Goal: Find specific page/section: Find specific page/section

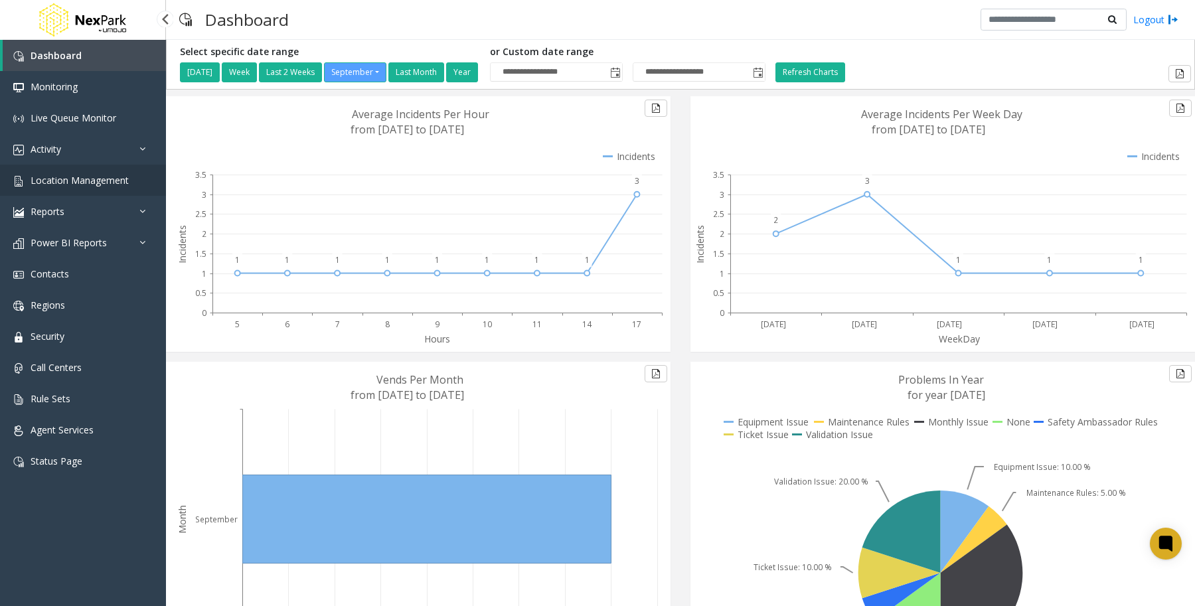
click at [70, 176] on span "Location Management" at bounding box center [80, 180] width 98 height 13
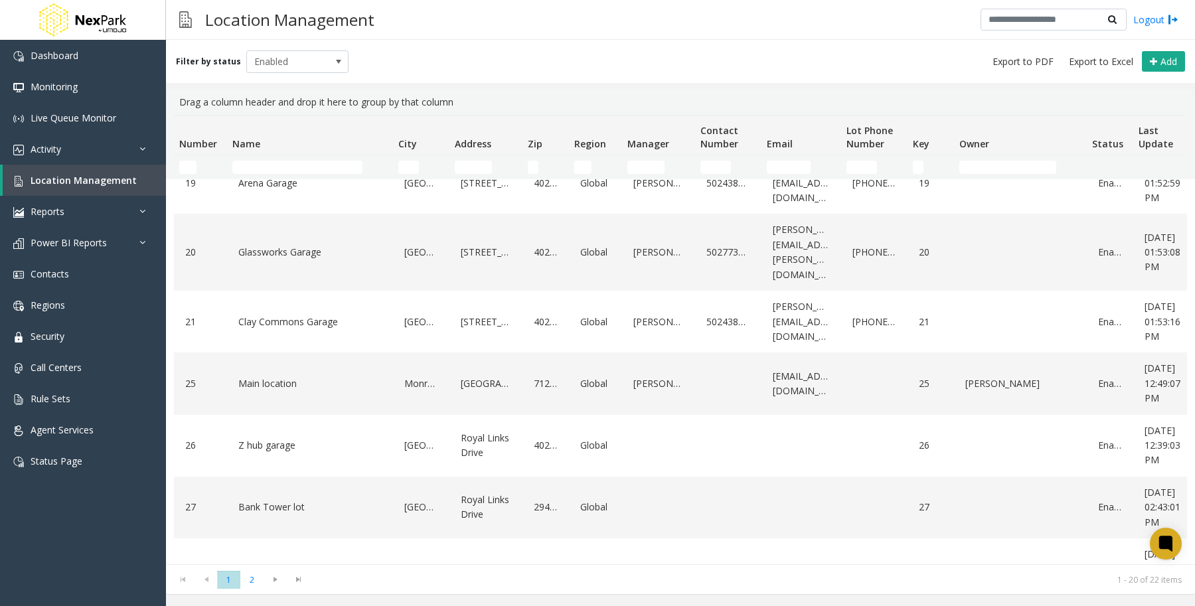
scroll to position [864, 0]
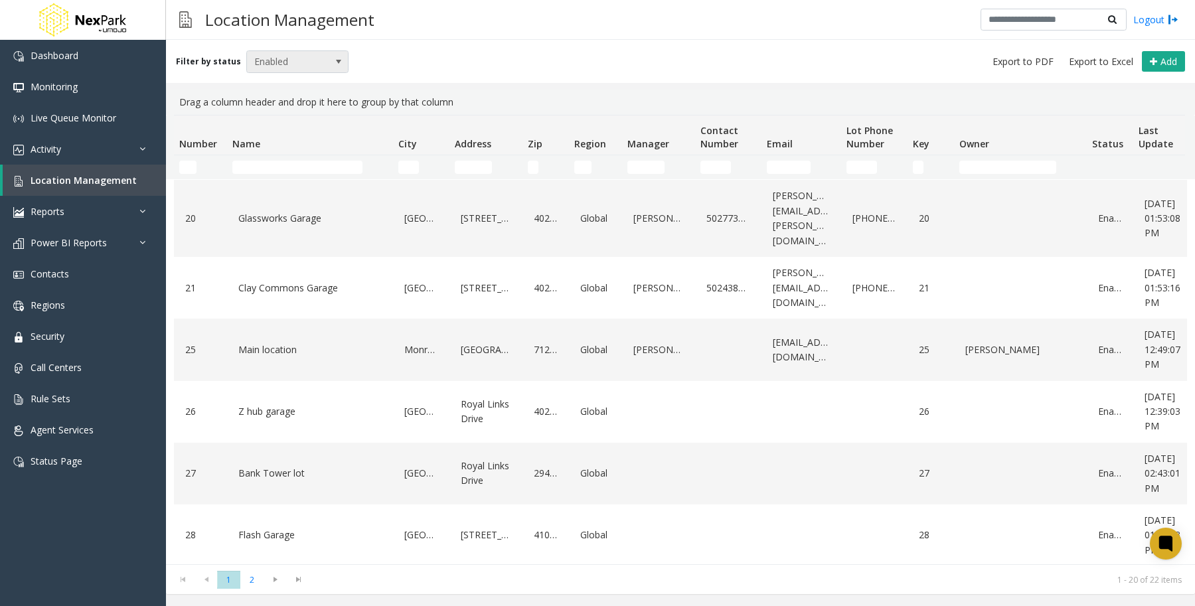
click at [297, 63] on span "Enabled" at bounding box center [287, 61] width 81 height 21
click at [272, 83] on li "All" at bounding box center [291, 83] width 98 height 18
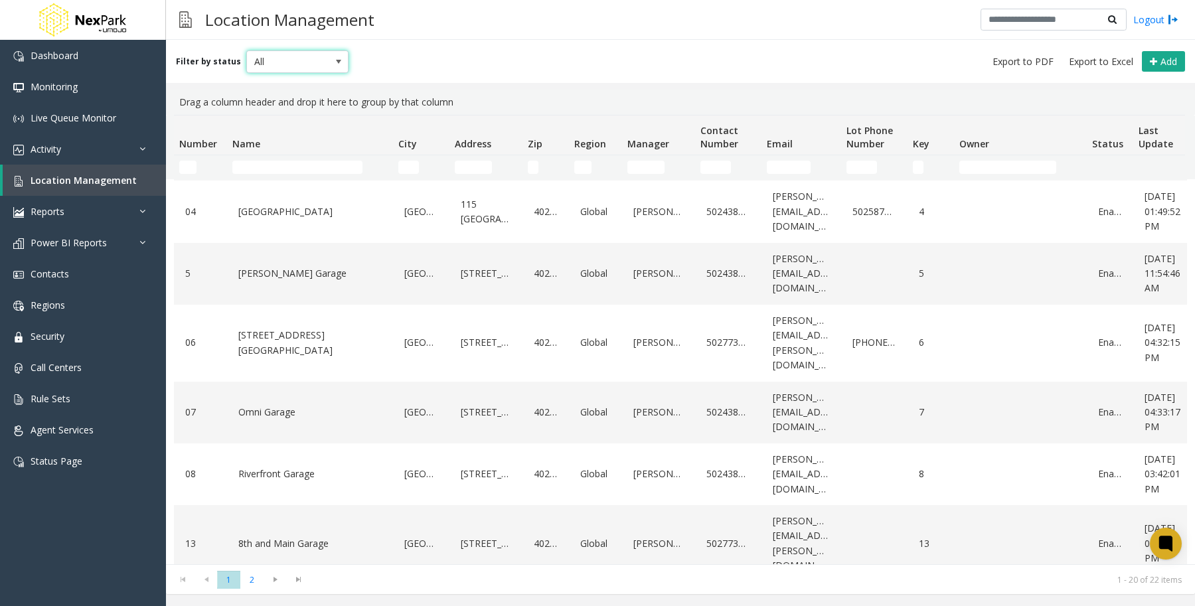
scroll to position [0, 0]
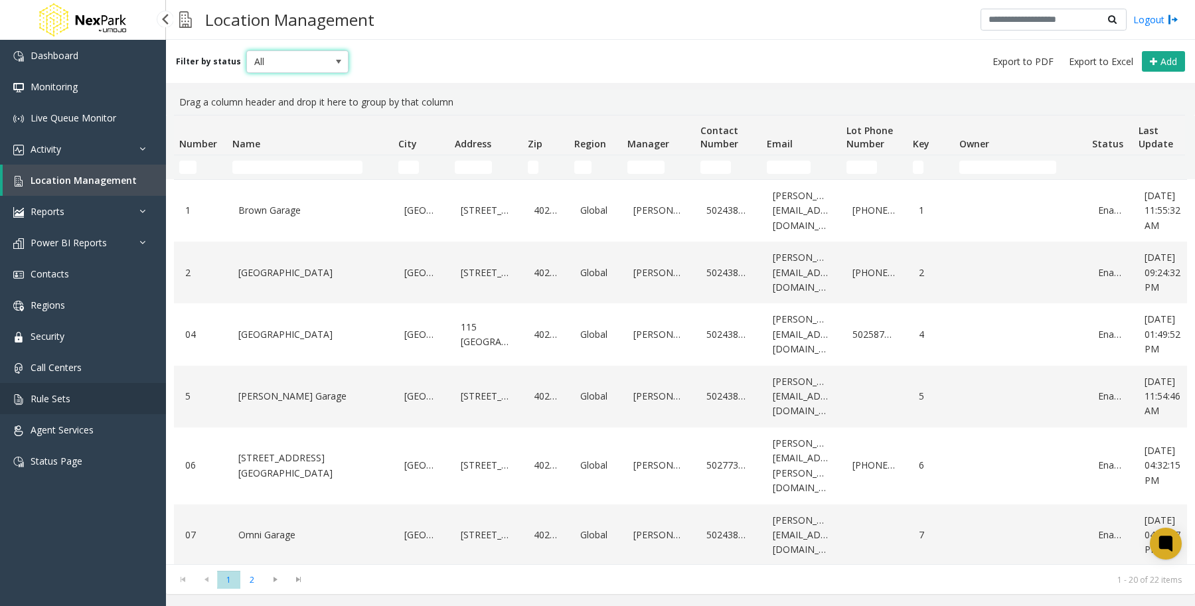
click at [48, 400] on span "Rule Sets" at bounding box center [51, 398] width 40 height 13
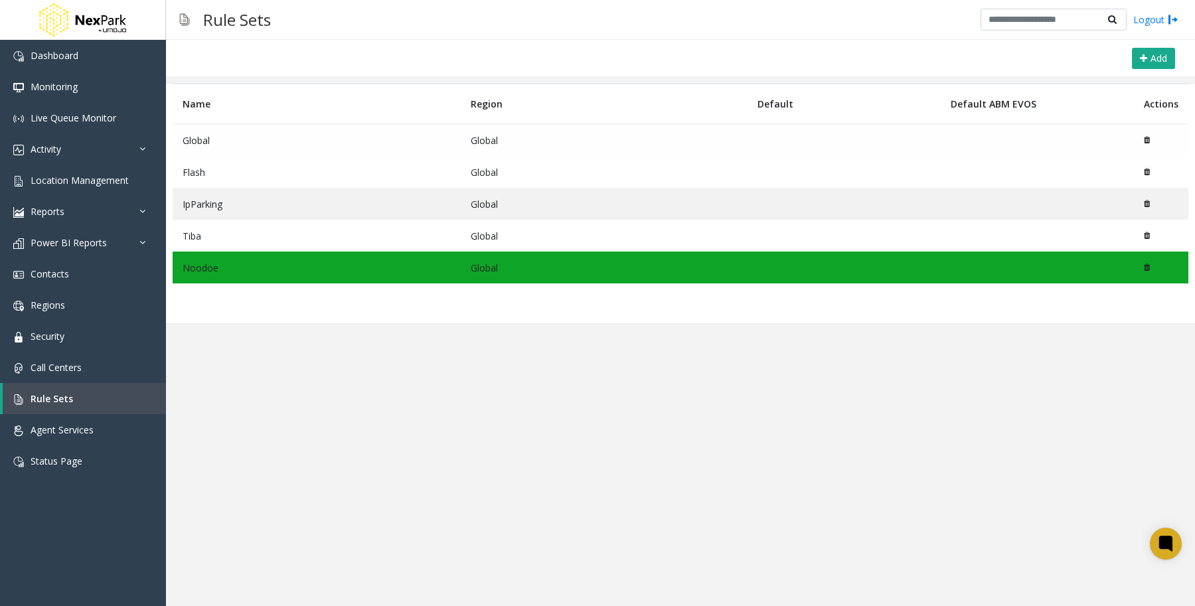
click at [295, 141] on td "Global" at bounding box center [317, 140] width 288 height 33
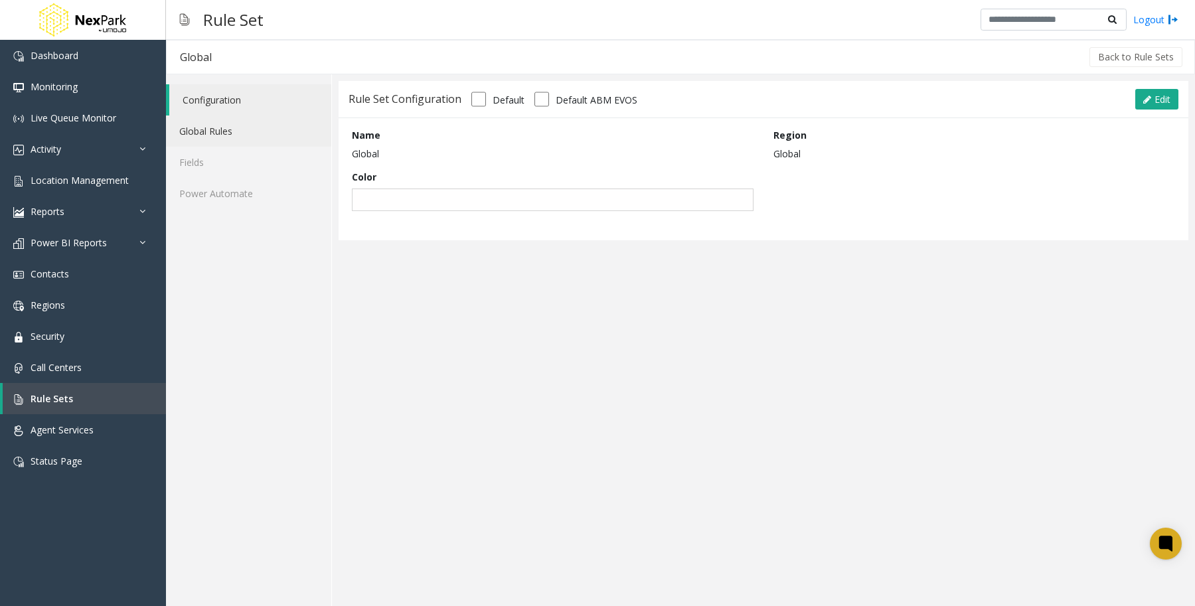
click at [219, 130] on link "Global Rules" at bounding box center [248, 130] width 165 height 31
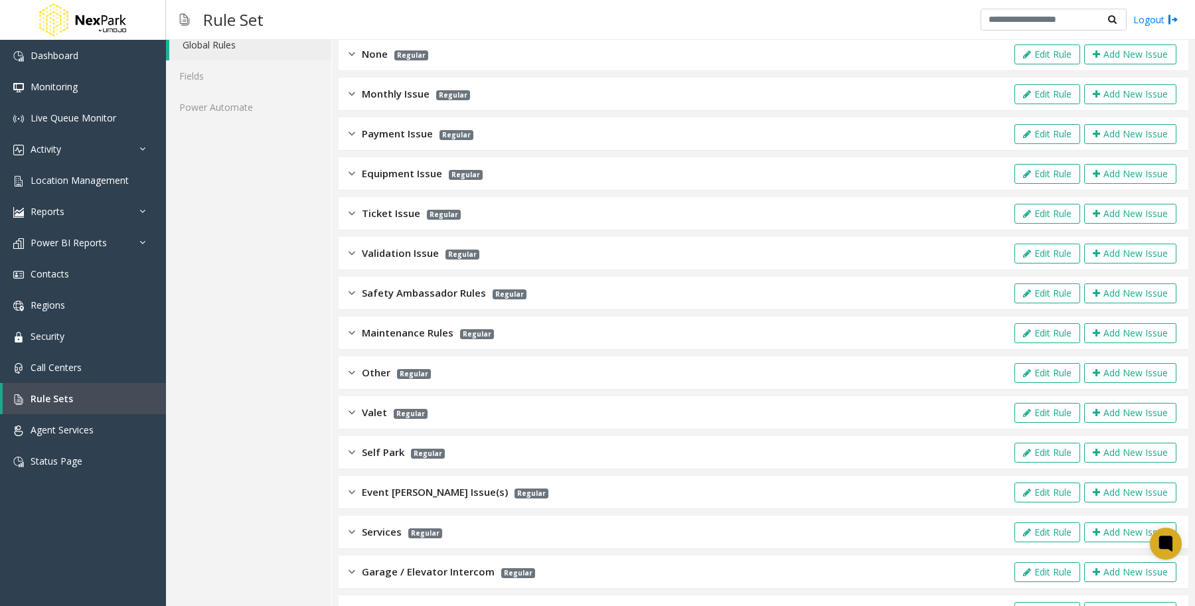
scroll to position [131, 0]
